Goal: Task Accomplishment & Management: Use online tool/utility

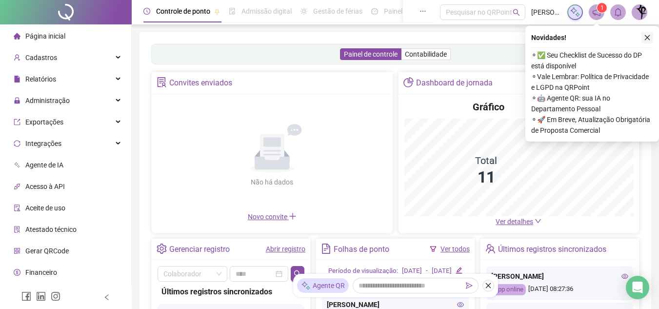
click at [645, 39] on icon "close" at bounding box center [647, 37] width 7 height 7
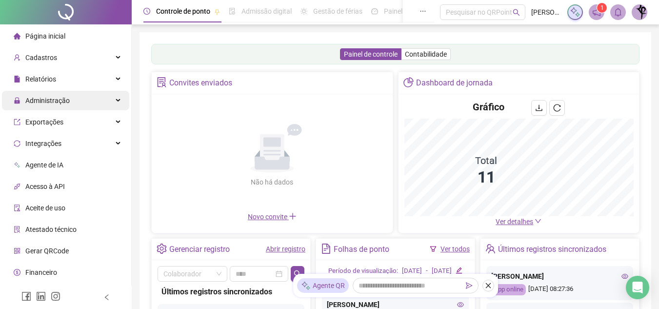
click at [80, 103] on div "Administração" at bounding box center [65, 101] width 127 height 20
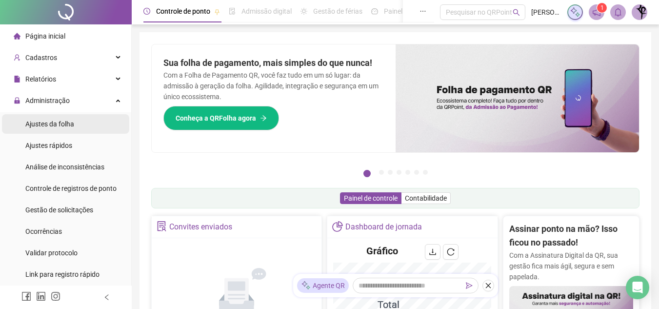
click at [92, 127] on li "Ajustes da folha" at bounding box center [65, 124] width 127 height 20
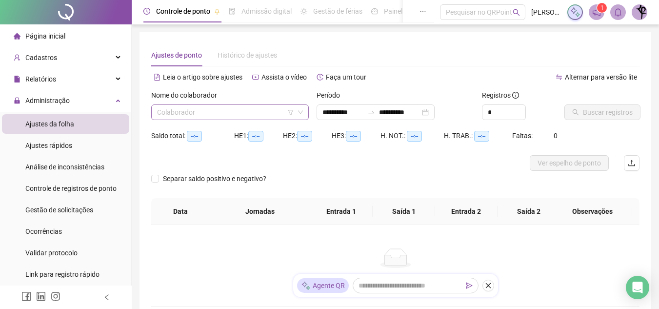
click at [221, 113] on input "search" at bounding box center [225, 112] width 137 height 15
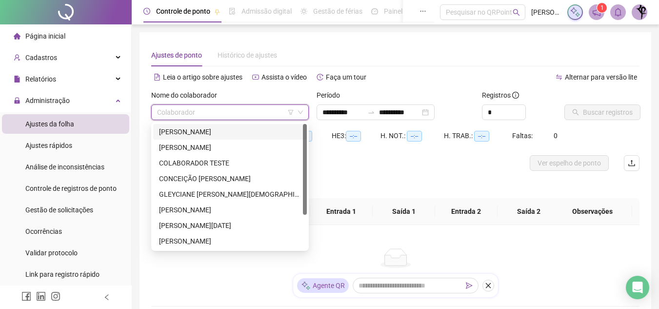
click at [251, 132] on div "[PERSON_NAME]" at bounding box center [230, 131] width 142 height 11
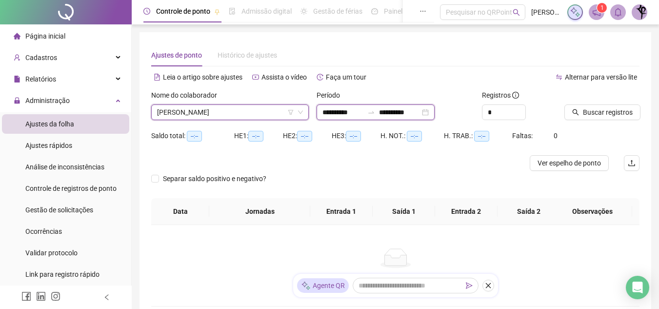
click at [420, 111] on input "**********" at bounding box center [399, 112] width 41 height 11
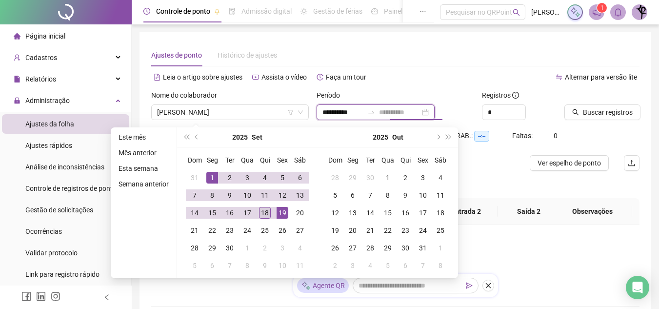
type input "**********"
click at [263, 215] on div "18" at bounding box center [265, 213] width 12 height 12
type input "**********"
click at [589, 110] on span "Buscar registros" at bounding box center [608, 112] width 50 height 11
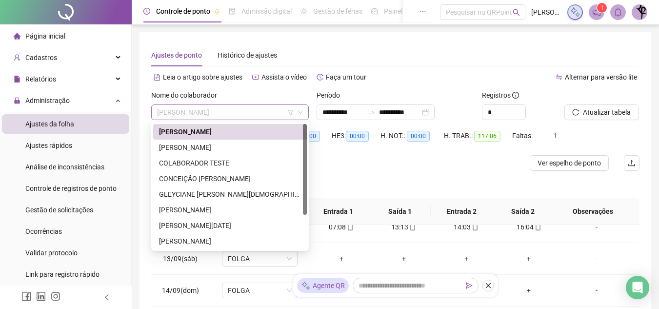
click at [231, 115] on span "[PERSON_NAME]" at bounding box center [230, 112] width 146 height 15
click at [207, 146] on div "[PERSON_NAME]" at bounding box center [230, 147] width 142 height 11
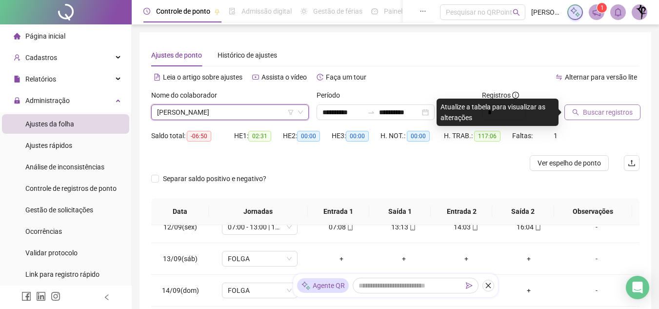
click at [589, 113] on span "Buscar registros" at bounding box center [608, 112] width 50 height 11
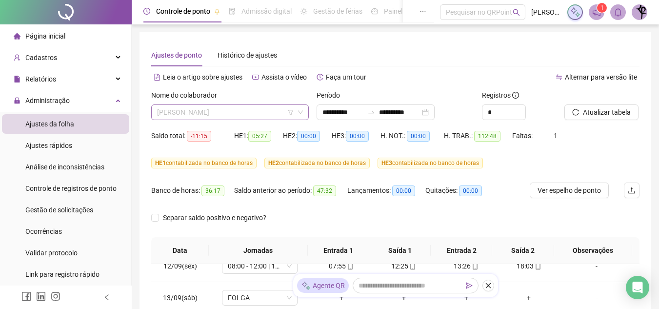
click at [259, 108] on span "[PERSON_NAME]" at bounding box center [230, 112] width 146 height 15
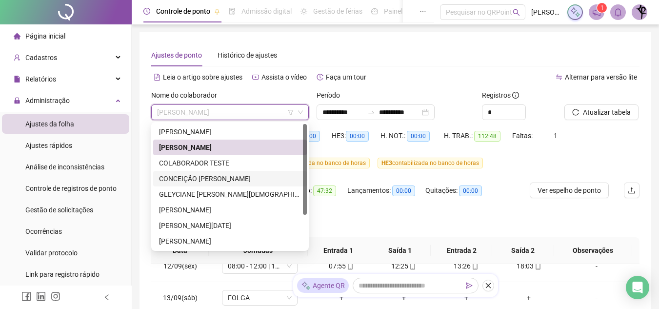
click at [206, 177] on div "CONCEIÇÃO [PERSON_NAME]" at bounding box center [230, 178] width 142 height 11
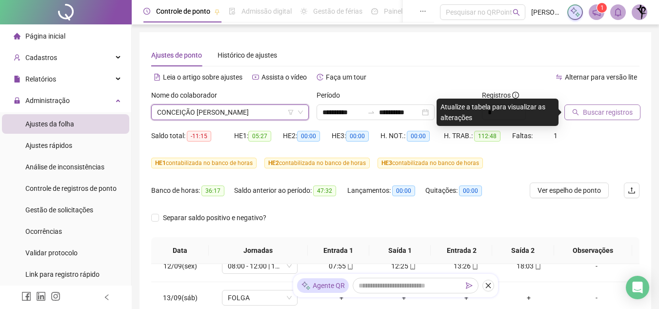
click at [593, 115] on span "Buscar registros" at bounding box center [608, 112] width 50 height 11
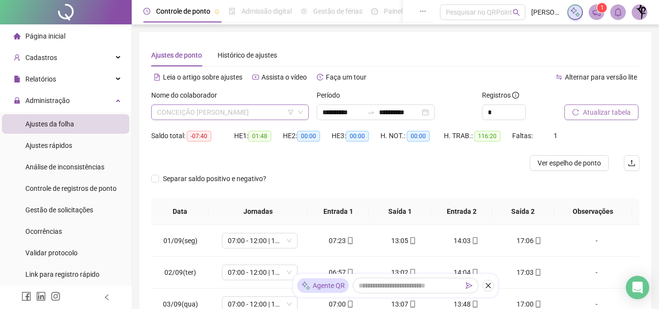
click at [193, 109] on span "CONCEIÇÃO [PERSON_NAME]" at bounding box center [230, 112] width 146 height 15
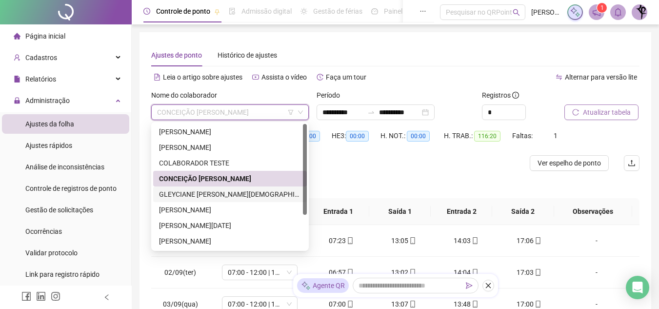
click at [232, 194] on div "GLEYCIANE [PERSON_NAME][DEMOGRAPHIC_DATA]" at bounding box center [230, 194] width 142 height 11
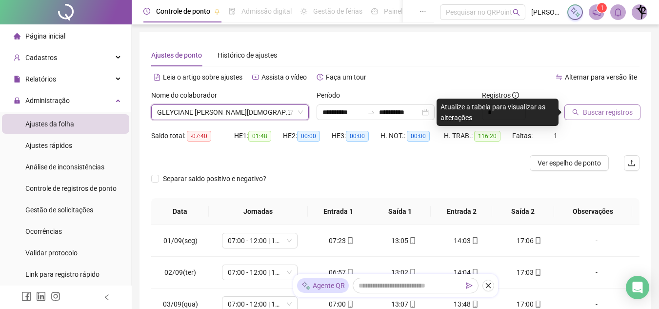
click at [613, 112] on span "Buscar registros" at bounding box center [608, 112] width 50 height 11
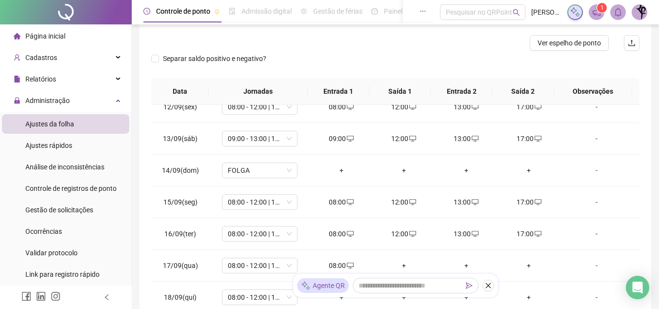
scroll to position [201, 0]
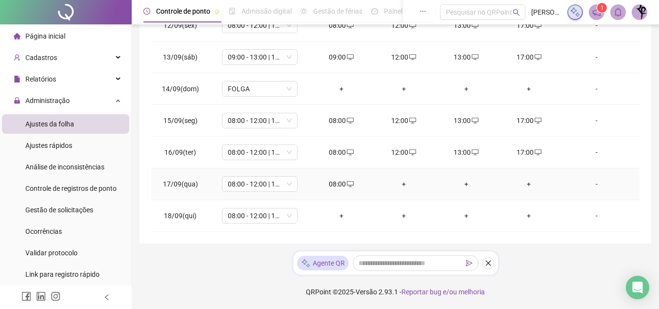
click at [406, 178] on div "+" at bounding box center [403, 183] width 47 height 11
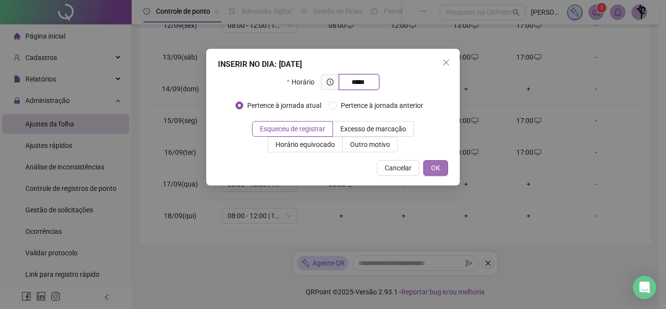
type input "*****"
click at [431, 166] on span "OK" at bounding box center [435, 167] width 9 height 11
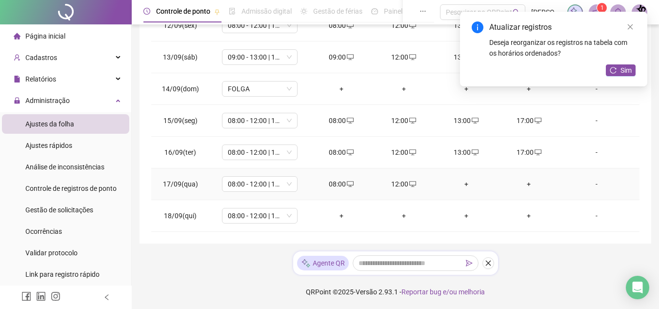
click at [458, 180] on div "+" at bounding box center [466, 183] width 47 height 11
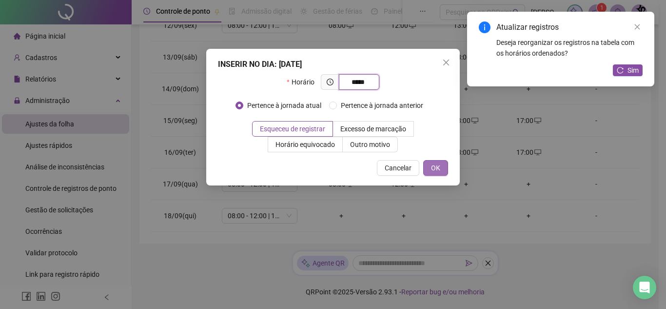
type input "*****"
click at [441, 171] on button "OK" at bounding box center [435, 168] width 25 height 16
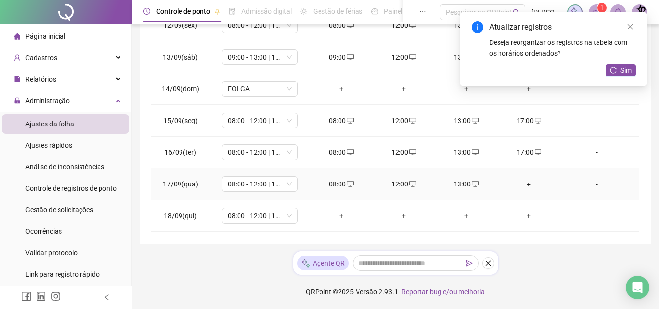
click at [520, 184] on div "+" at bounding box center [528, 183] width 47 height 11
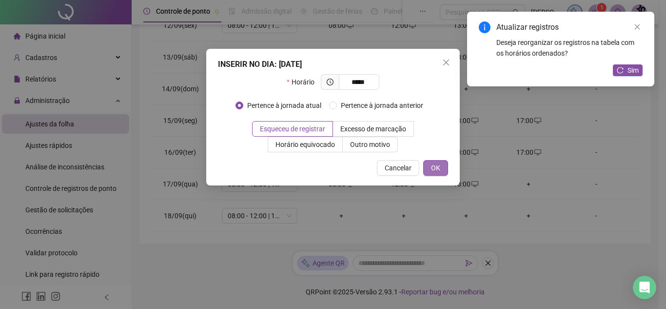
type input "*****"
click at [440, 166] on button "OK" at bounding box center [435, 168] width 25 height 16
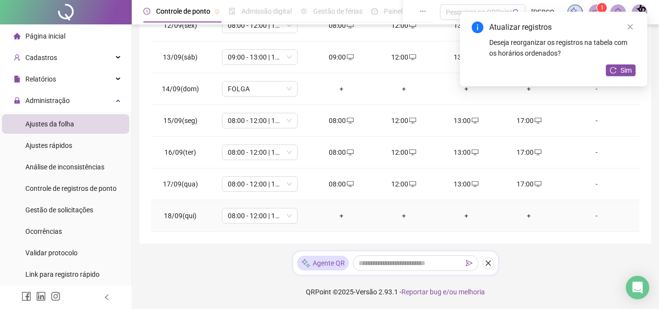
click at [344, 213] on div "+" at bounding box center [341, 215] width 47 height 11
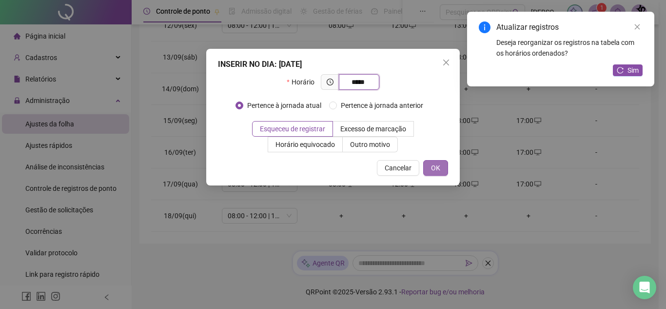
type input "*****"
click at [437, 166] on span "OK" at bounding box center [435, 167] width 9 height 11
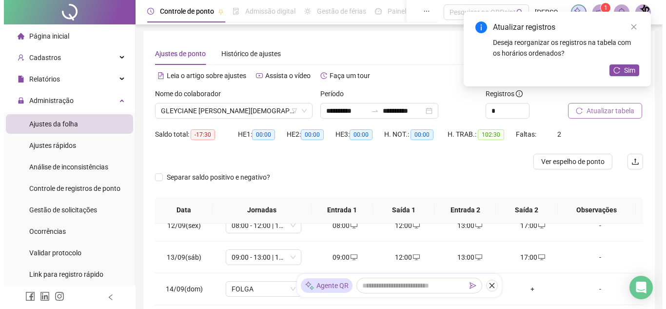
scroll to position [0, 0]
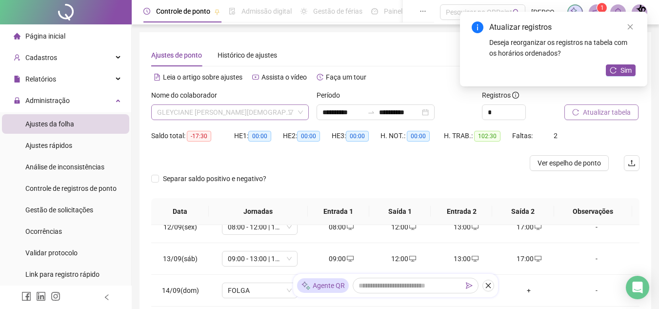
click at [251, 110] on span "GLEYCIANE [PERSON_NAME][DEMOGRAPHIC_DATA]" at bounding box center [230, 112] width 146 height 15
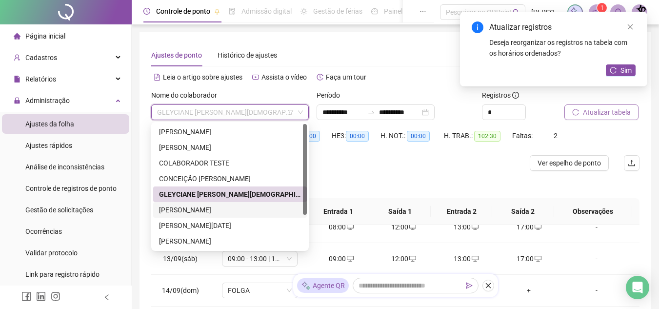
click at [254, 210] on div "[PERSON_NAME]" at bounding box center [230, 209] width 142 height 11
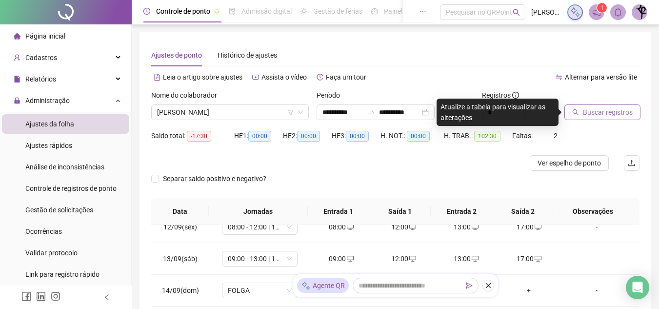
click at [587, 110] on span "Buscar registros" at bounding box center [608, 112] width 50 height 11
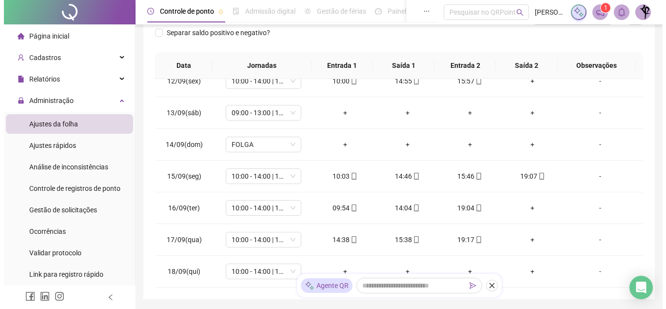
scroll to position [71, 0]
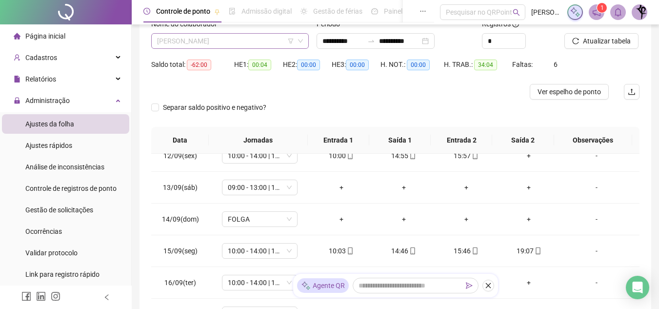
click at [272, 37] on span "[PERSON_NAME]" at bounding box center [230, 41] width 146 height 15
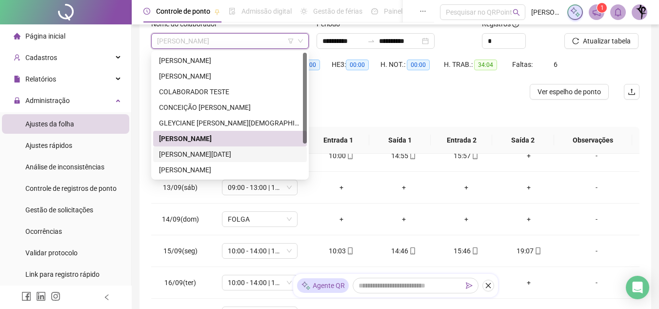
drag, startPoint x: 222, startPoint y: 154, endPoint x: 235, endPoint y: 150, distance: 13.0
click at [223, 154] on div "[PERSON_NAME][DATE]" at bounding box center [230, 154] width 142 height 11
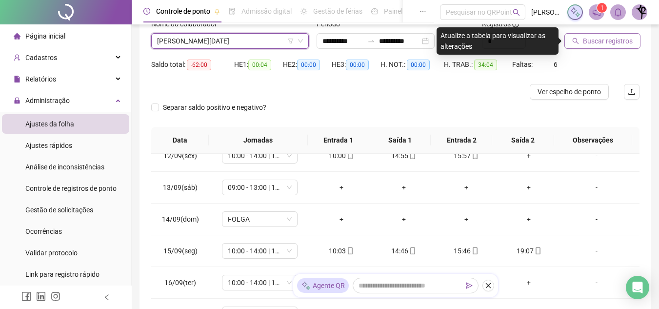
click at [602, 38] on span "Buscar registros" at bounding box center [608, 41] width 50 height 11
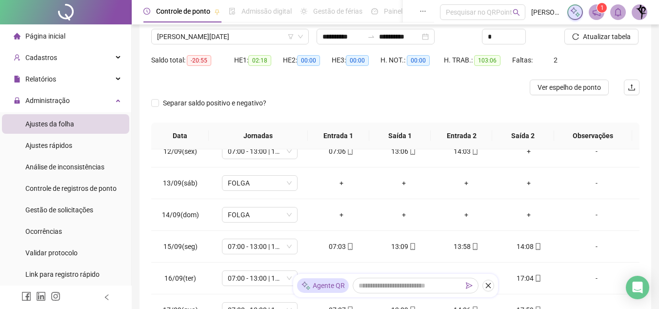
scroll to position [0, 0]
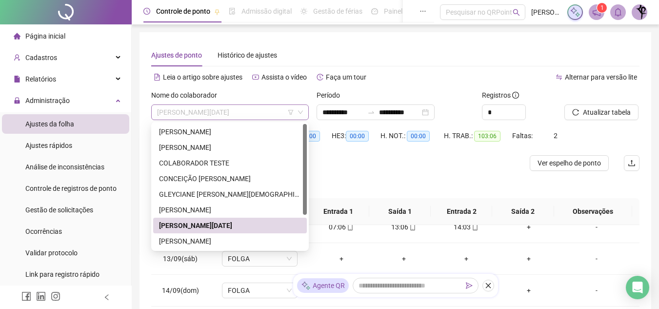
click at [271, 114] on span "[PERSON_NAME][DATE]" at bounding box center [230, 112] width 146 height 15
click at [246, 243] on div "[PERSON_NAME]" at bounding box center [230, 240] width 142 height 11
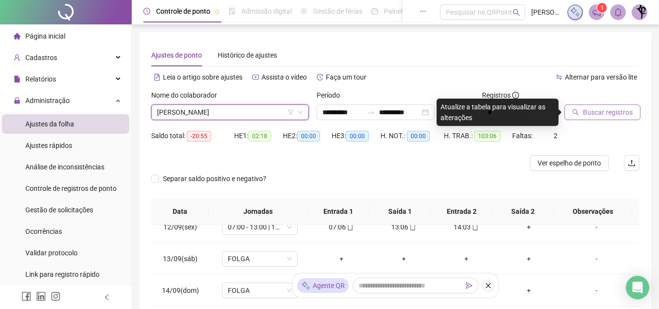
click at [621, 111] on span "Buscar registros" at bounding box center [608, 112] width 50 height 11
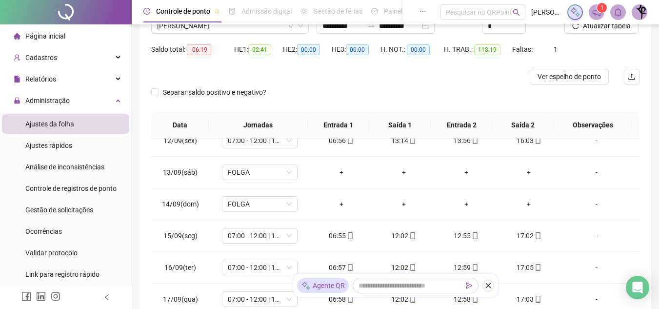
scroll to position [71, 0]
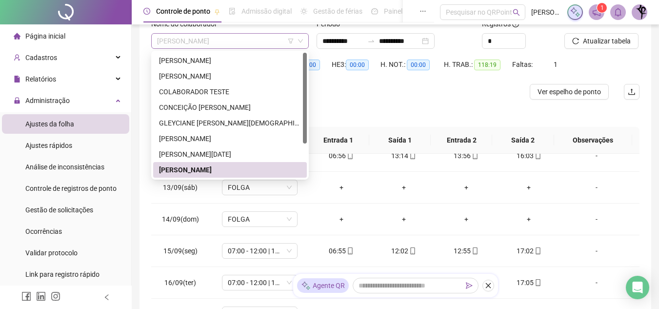
click at [254, 41] on span "[PERSON_NAME]" at bounding box center [230, 41] width 146 height 15
drag, startPoint x: 302, startPoint y: 136, endPoint x: 300, endPoint y: 147, distance: 11.9
click at [300, 147] on div "[PERSON_NAME] COLABORADOR TESTE CONCEIÇÃO [PERSON_NAME] [PERSON_NAME] [PERSON_N…" at bounding box center [230, 131] width 154 height 156
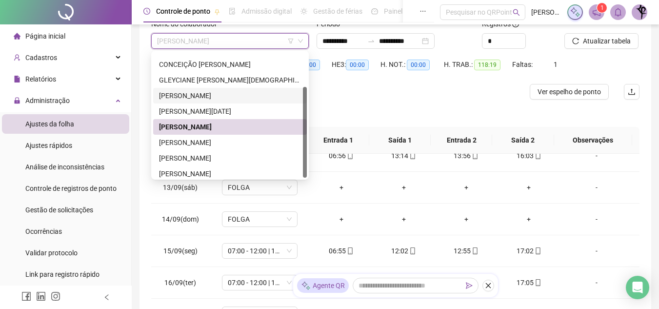
scroll to position [47, 0]
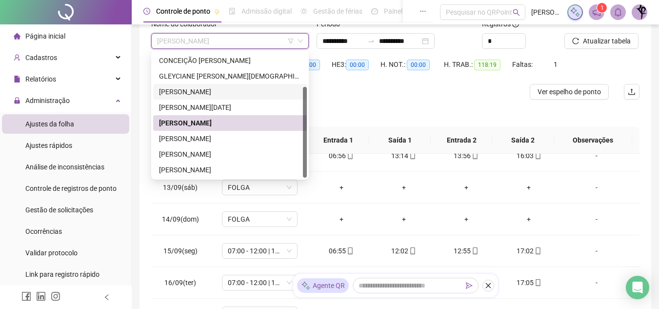
drag, startPoint x: 304, startPoint y: 135, endPoint x: 300, endPoint y: 169, distance: 34.8
click at [300, 169] on div "COLABORADOR TESTE CONCEIÇÃO [PERSON_NAME] [PERSON_NAME][DATE]" at bounding box center [230, 115] width 154 height 125
click at [236, 139] on div "[PERSON_NAME]" at bounding box center [230, 138] width 142 height 11
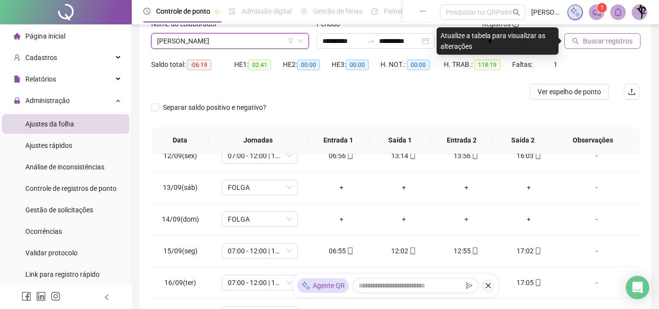
click at [611, 42] on span "Buscar registros" at bounding box center [608, 41] width 50 height 11
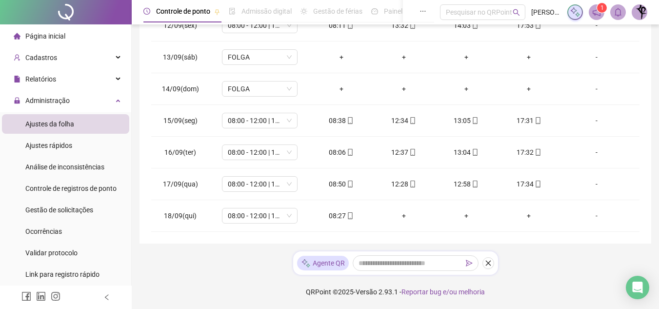
scroll to position [0, 0]
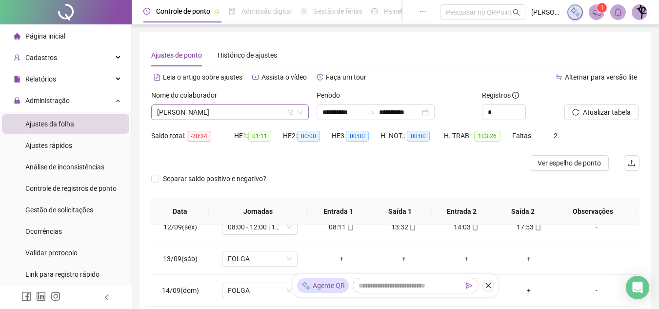
click at [232, 111] on span "[PERSON_NAME]" at bounding box center [230, 112] width 146 height 15
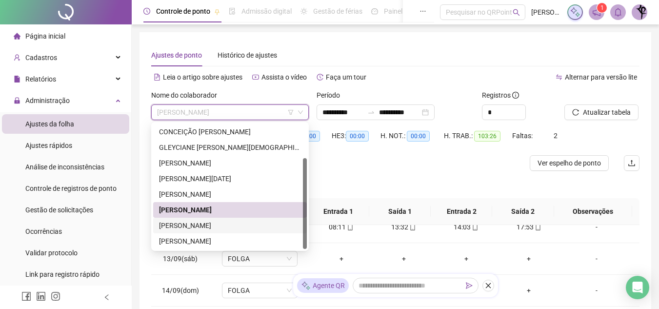
click at [222, 227] on div "[PERSON_NAME]" at bounding box center [230, 225] width 142 height 11
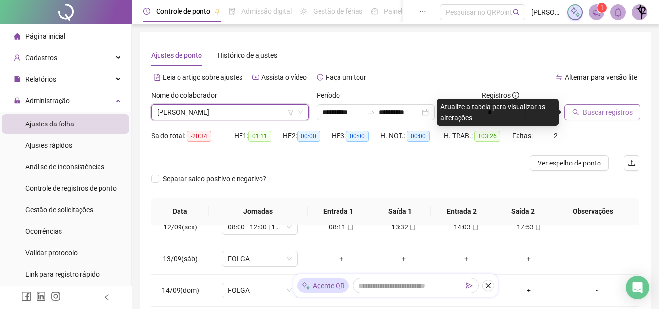
click at [582, 108] on button "Buscar registros" at bounding box center [602, 112] width 76 height 16
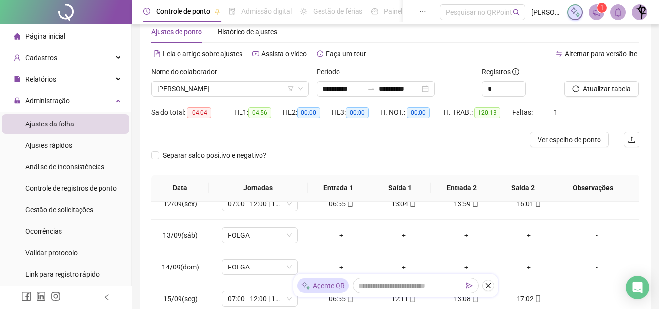
scroll to position [22, 0]
click at [240, 89] on span "[PERSON_NAME]" at bounding box center [230, 89] width 146 height 15
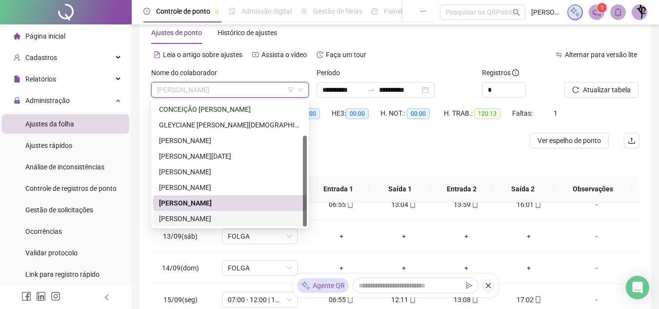
click at [252, 219] on div "[PERSON_NAME]" at bounding box center [230, 218] width 142 height 11
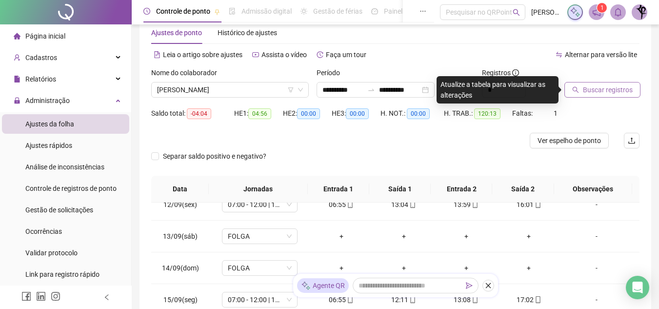
click at [618, 90] on span "Buscar registros" at bounding box center [608, 89] width 50 height 11
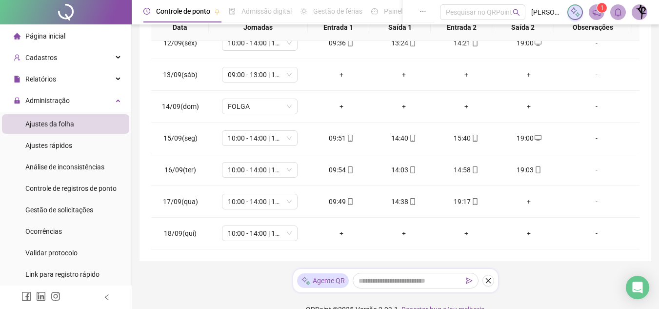
scroll to position [0, 0]
